Goal: Information Seeking & Learning: Find specific fact

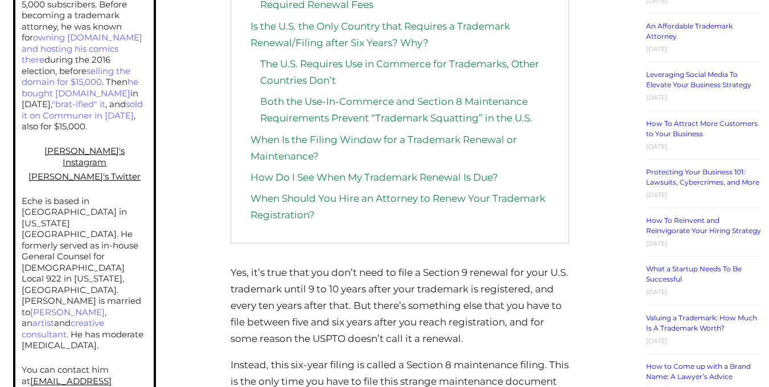
scroll to position [843, 0]
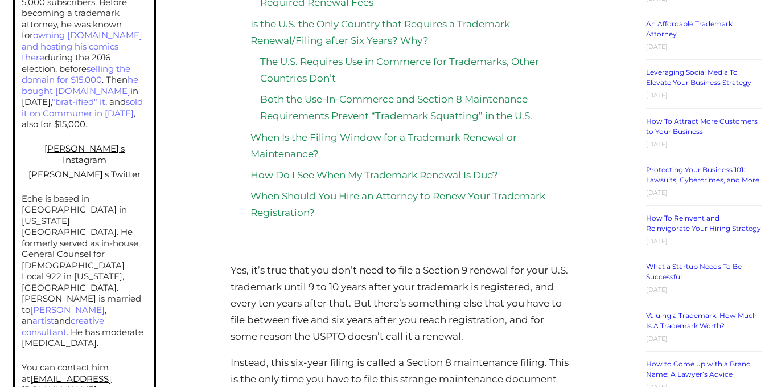
click at [345, 64] on link "The U.S. Requires Use in Commerce for Trademarks, Other Countries Don’t" at bounding box center [399, 70] width 279 height 28
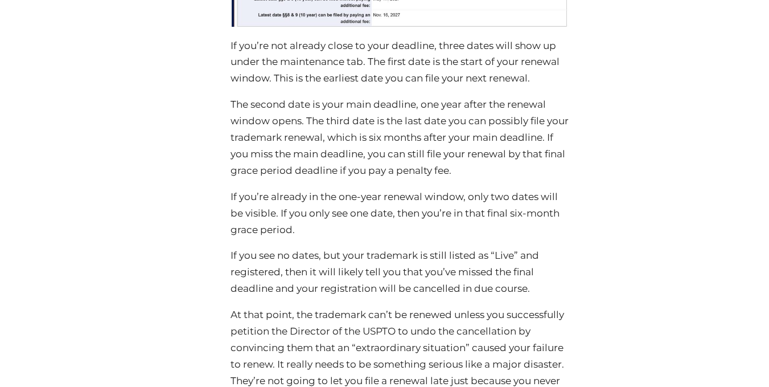
scroll to position [5082, 0]
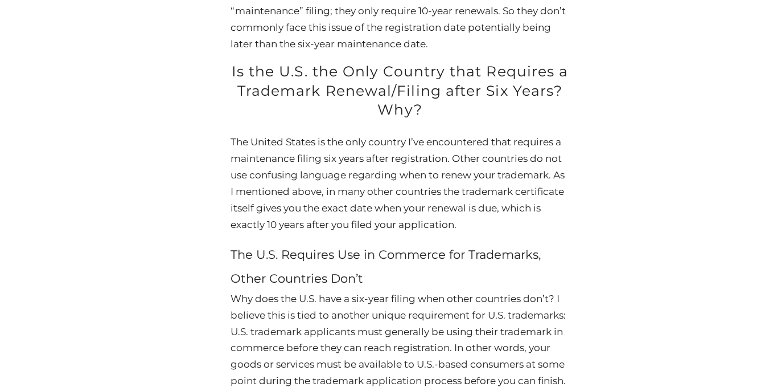
scroll to position [3622, 0]
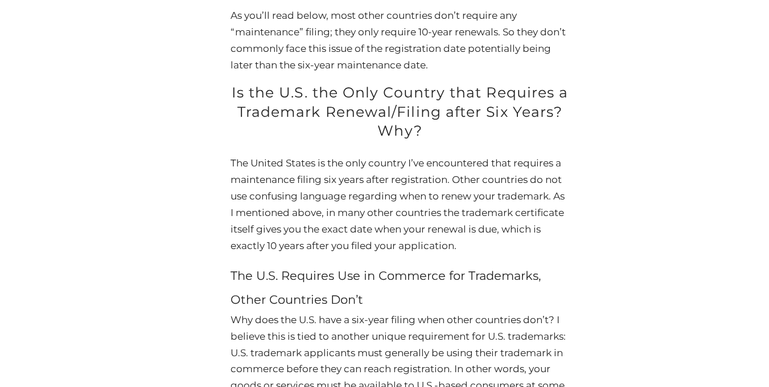
click at [256, 116] on h2 "Is the U.S. the Only Country that Requires a Trademark Renewal/Filing after Six…" at bounding box center [400, 112] width 338 height 58
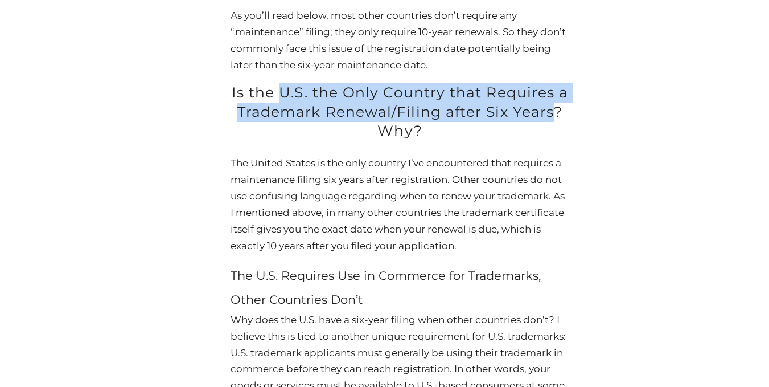
drag, startPoint x: 281, startPoint y: 96, endPoint x: 556, endPoint y: 118, distance: 276.6
click at [556, 118] on h2 "Is the U.S. the Only Country that Requires a Trademark Renewal/Filing after Six…" at bounding box center [400, 112] width 338 height 58
copy h2 "U.S. the Only Country that Requires a Trademark Renewal/Filing after Six Years"
